Goal: Task Accomplishment & Management: Manage account settings

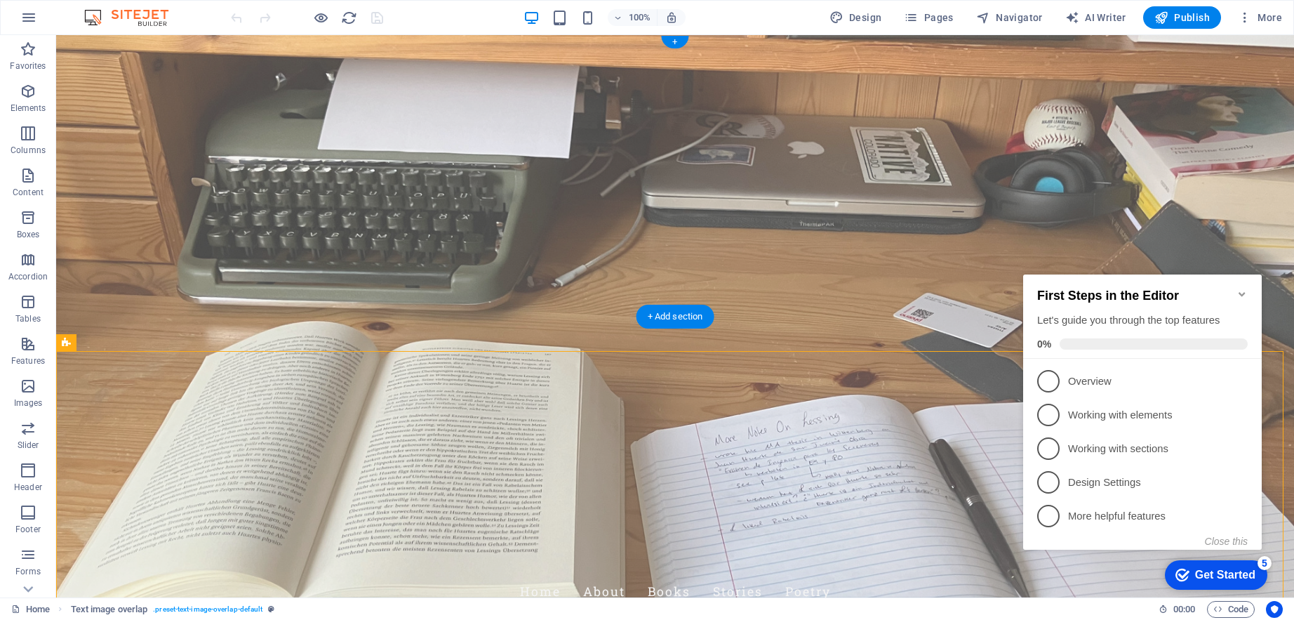
click at [1244, 288] on icon "Minimize checklist" at bounding box center [1241, 293] width 11 height 11
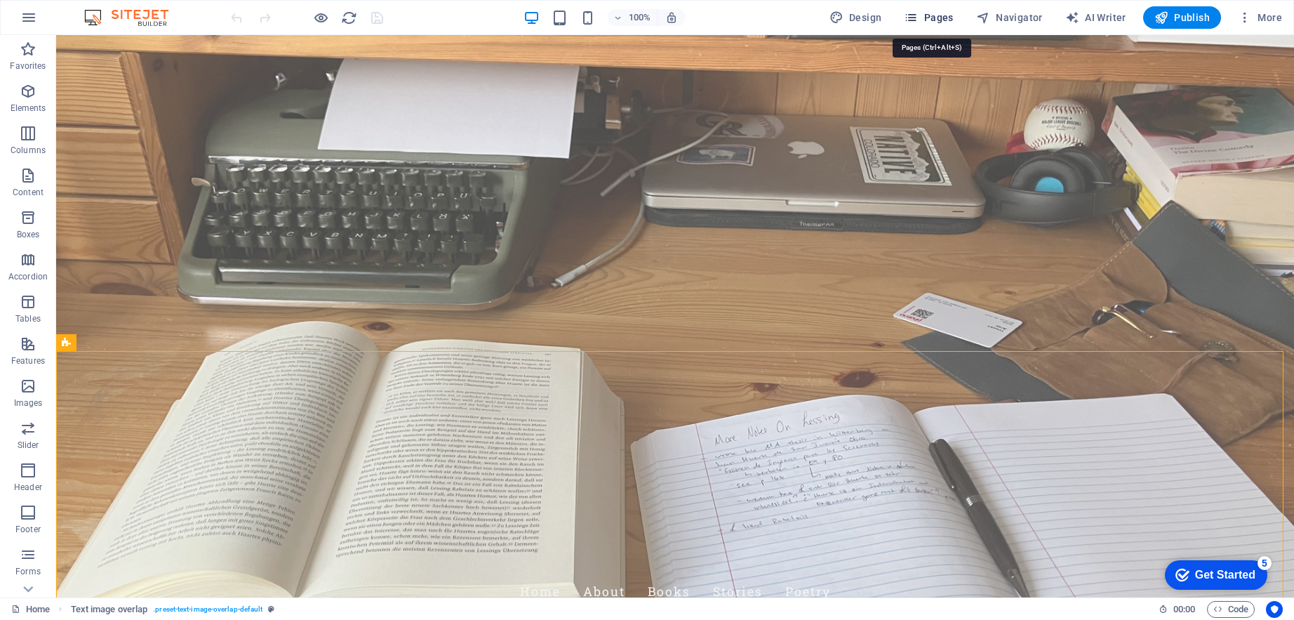
click at [936, 15] on span "Pages" at bounding box center [928, 18] width 49 height 14
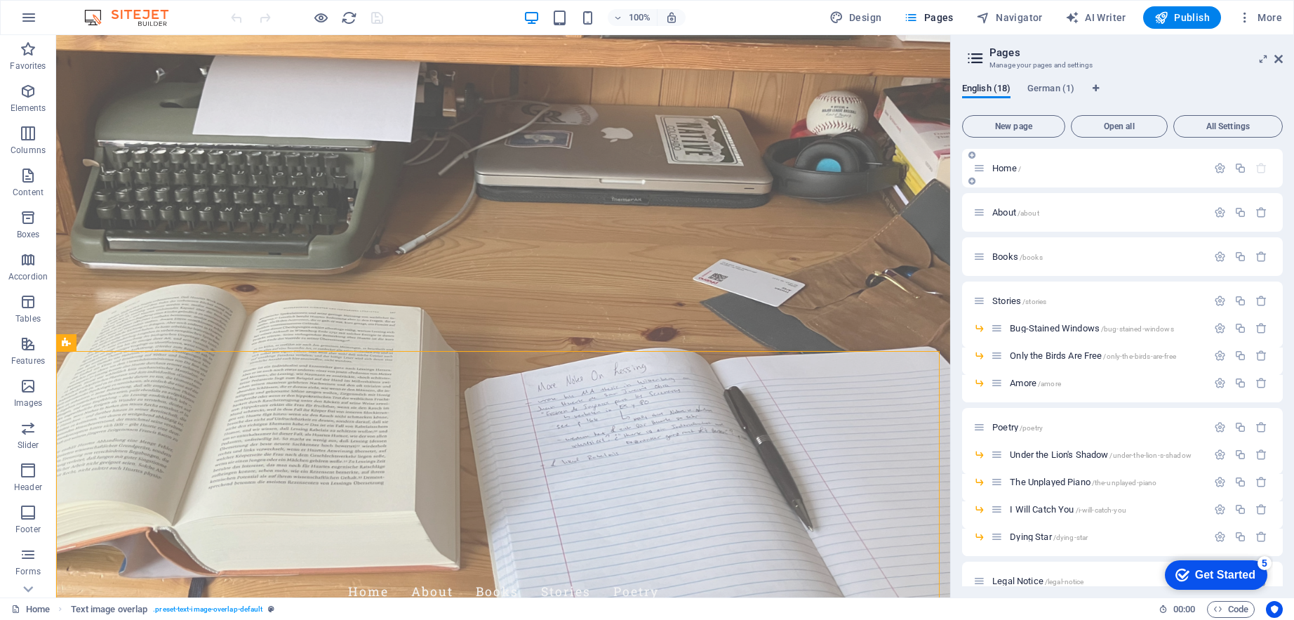
click at [1080, 164] on p "Home /" at bounding box center [1097, 168] width 211 height 9
click at [1214, 170] on icon "button" at bounding box center [1220, 168] width 12 height 12
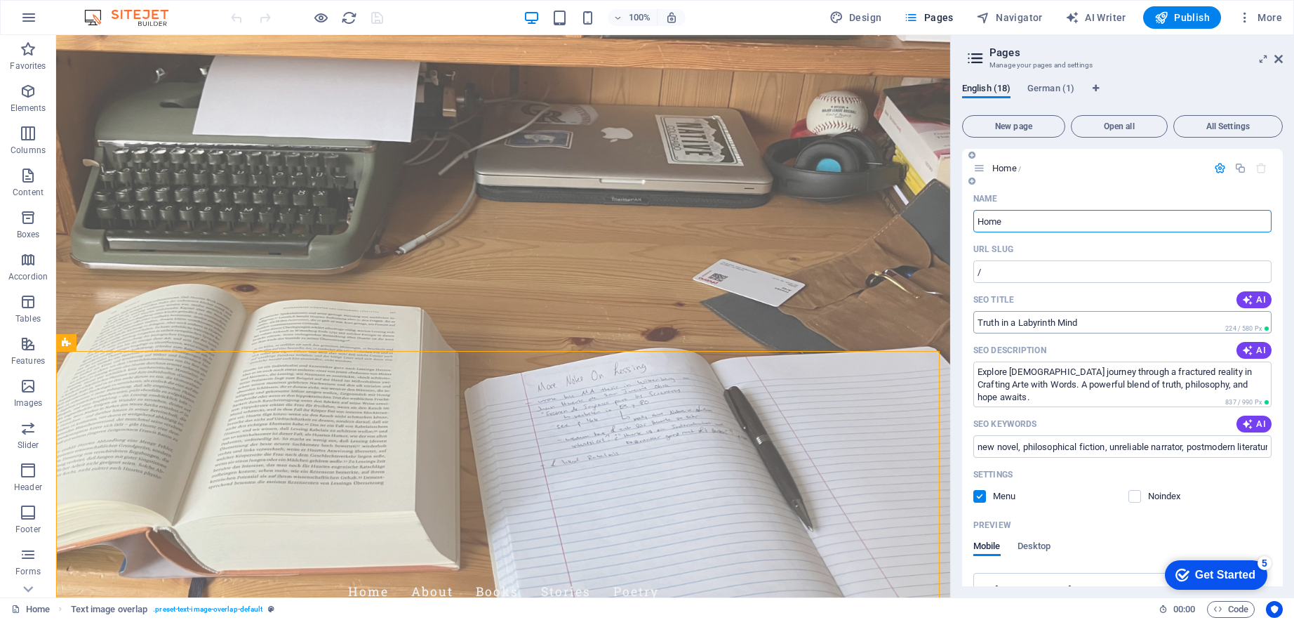
click at [1053, 316] on input "Truth in a Labyrinth Mind" at bounding box center [1122, 322] width 298 height 22
click at [1055, 321] on input "Truth in a Labyrinth Mind" at bounding box center [1122, 322] width 298 height 22
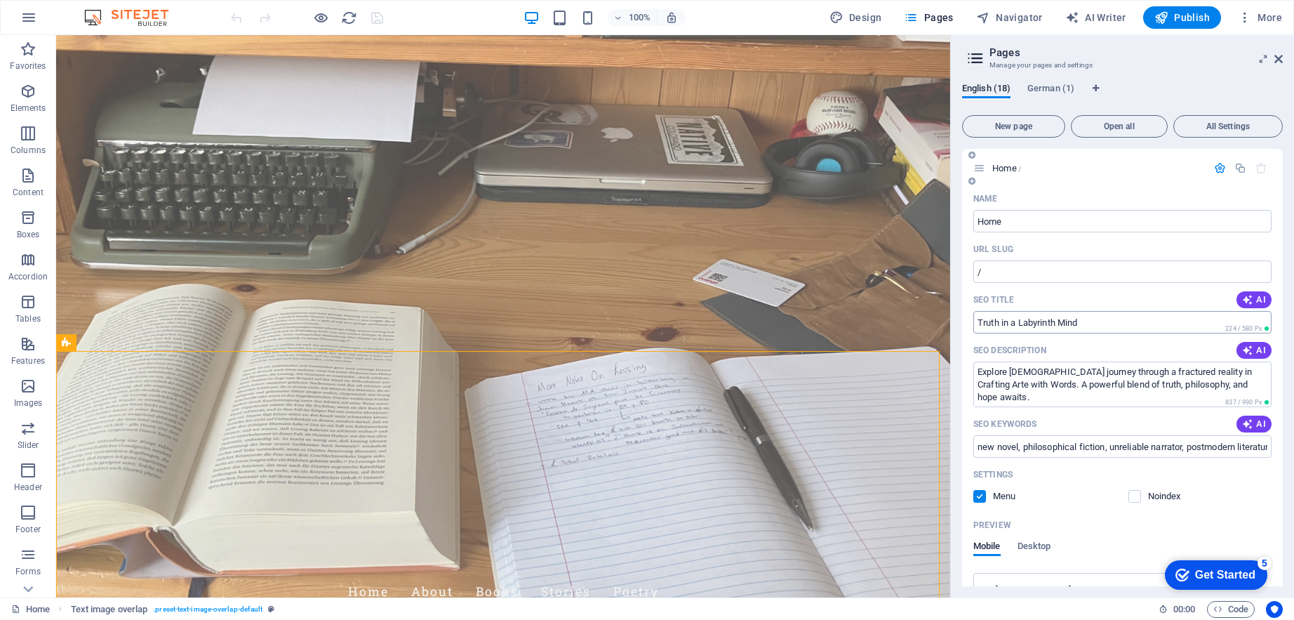
click at [1093, 321] on input "Truth in a Labyrinth Mind" at bounding box center [1122, 322] width 298 height 22
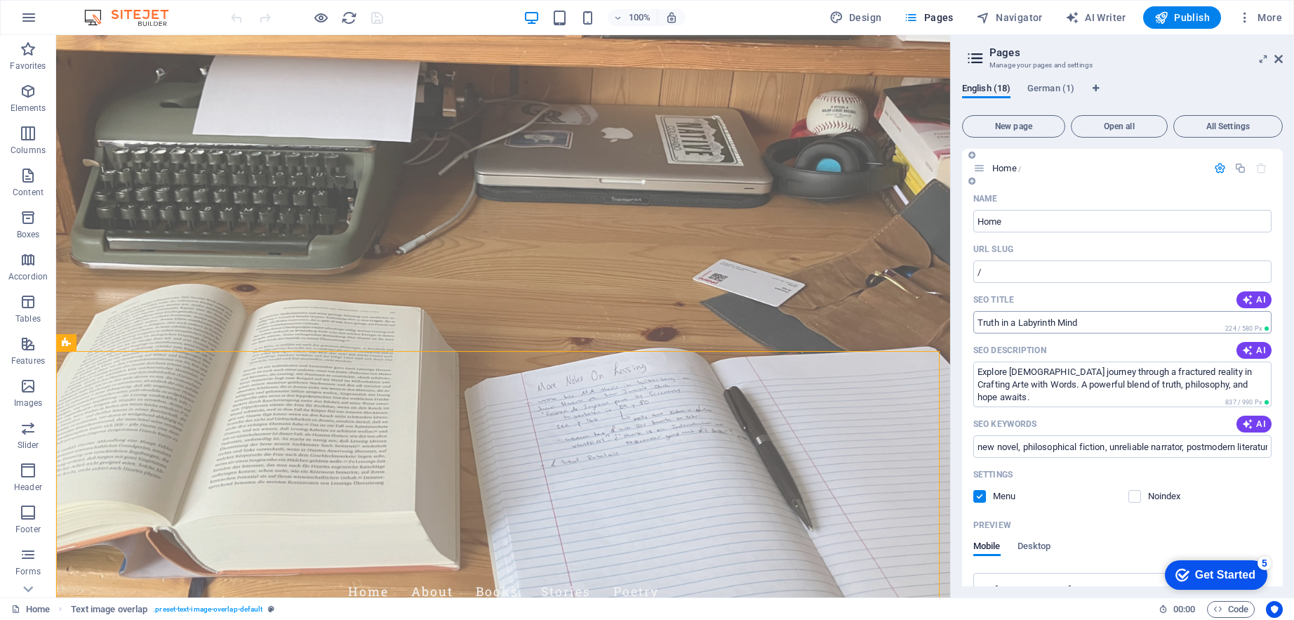
click at [1001, 320] on input "Truth in a Labyrinth Mind" at bounding box center [1122, 322] width 298 height 22
click at [1251, 304] on icon "button" at bounding box center [1247, 299] width 11 height 11
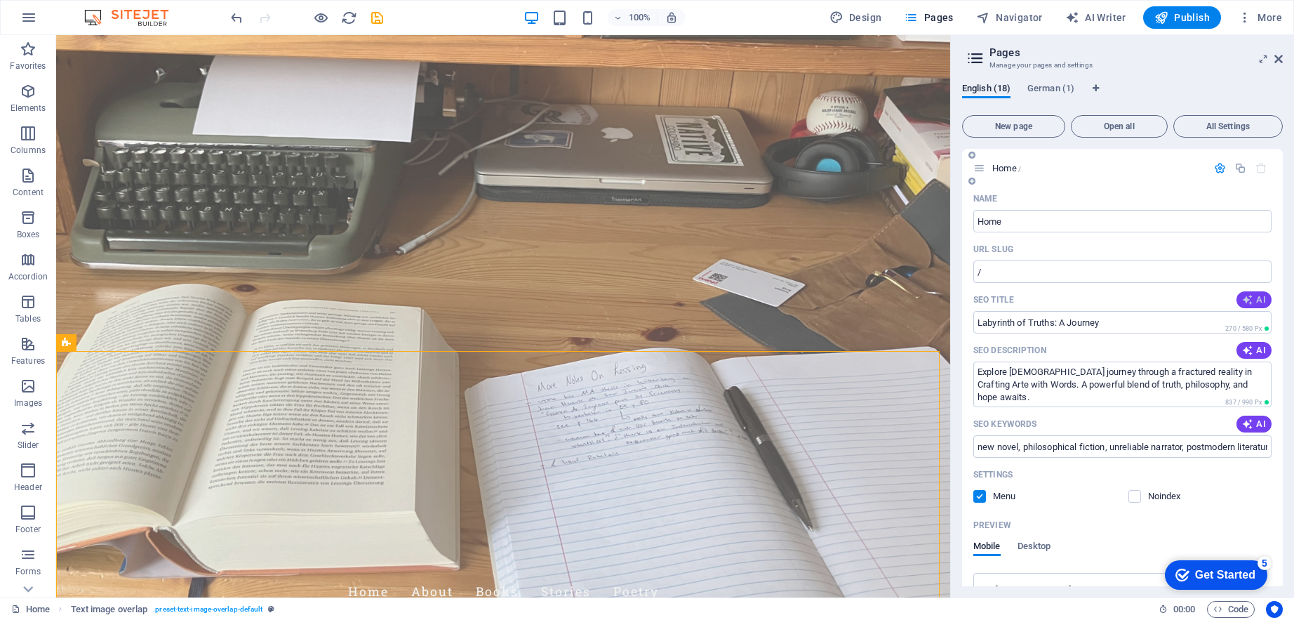
click at [1258, 301] on span "AI" at bounding box center [1254, 299] width 24 height 11
type input "Journey of a Shattered Mind"
click at [1212, 123] on span "All Settings" at bounding box center [1228, 126] width 97 height 8
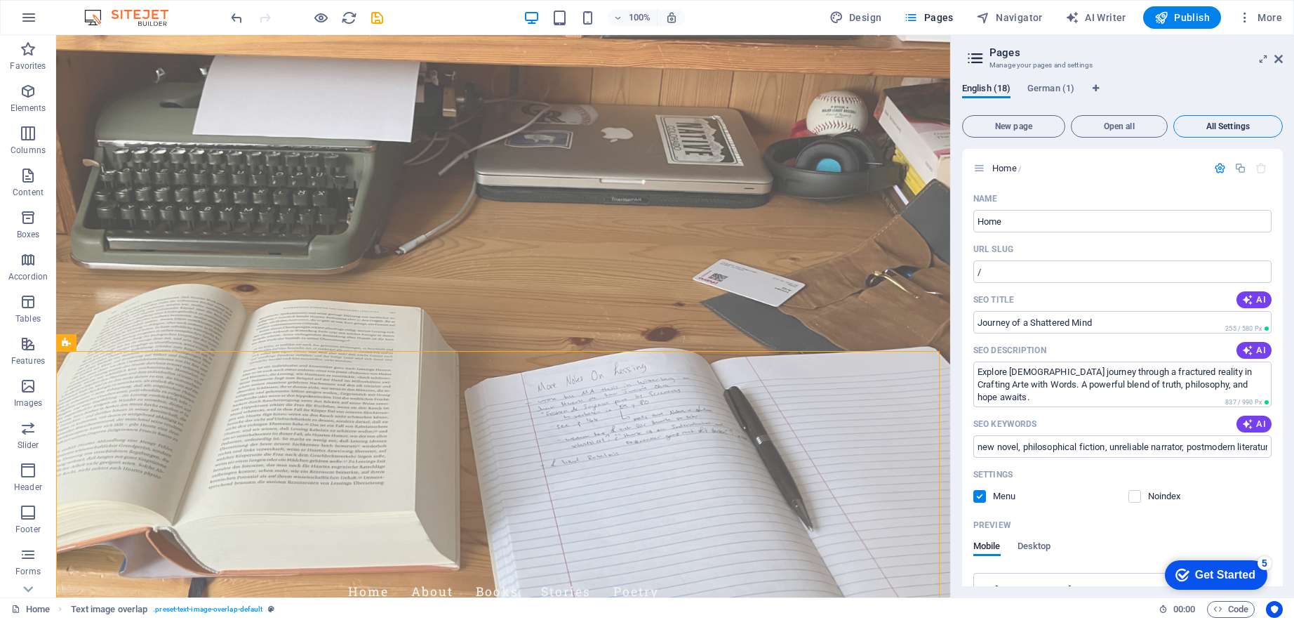
click at [1233, 122] on span "All Settings" at bounding box center [1228, 126] width 97 height 8
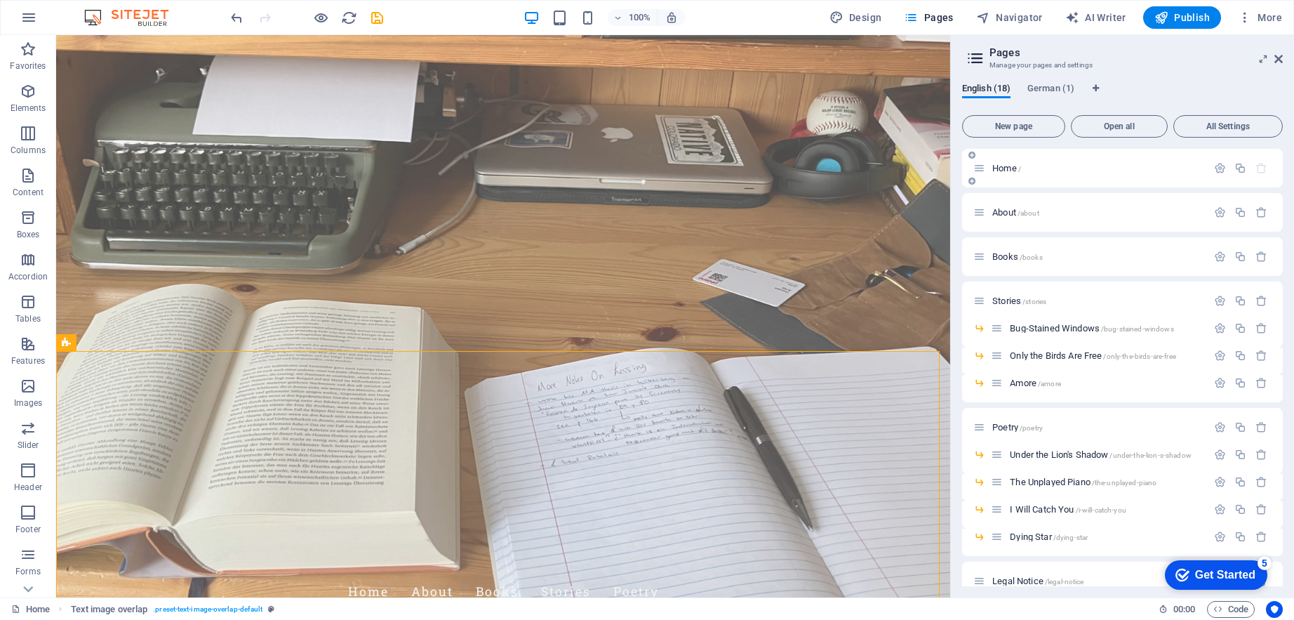
click at [1027, 317] on div "Stories /stories" at bounding box center [1122, 300] width 321 height 39
